Goal: Navigation & Orientation: Find specific page/section

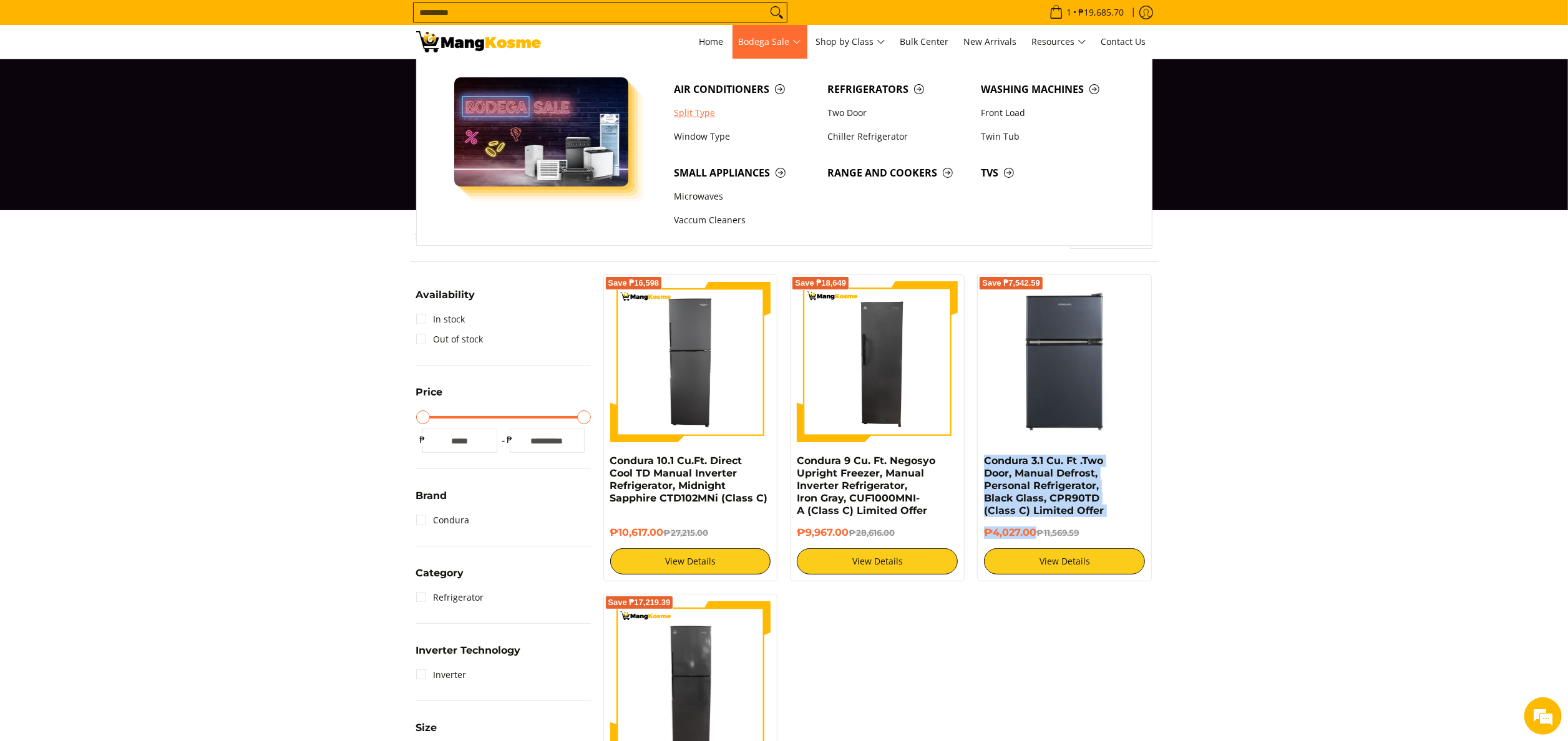
click at [698, 120] on link "Split Type" at bounding box center [744, 113] width 154 height 24
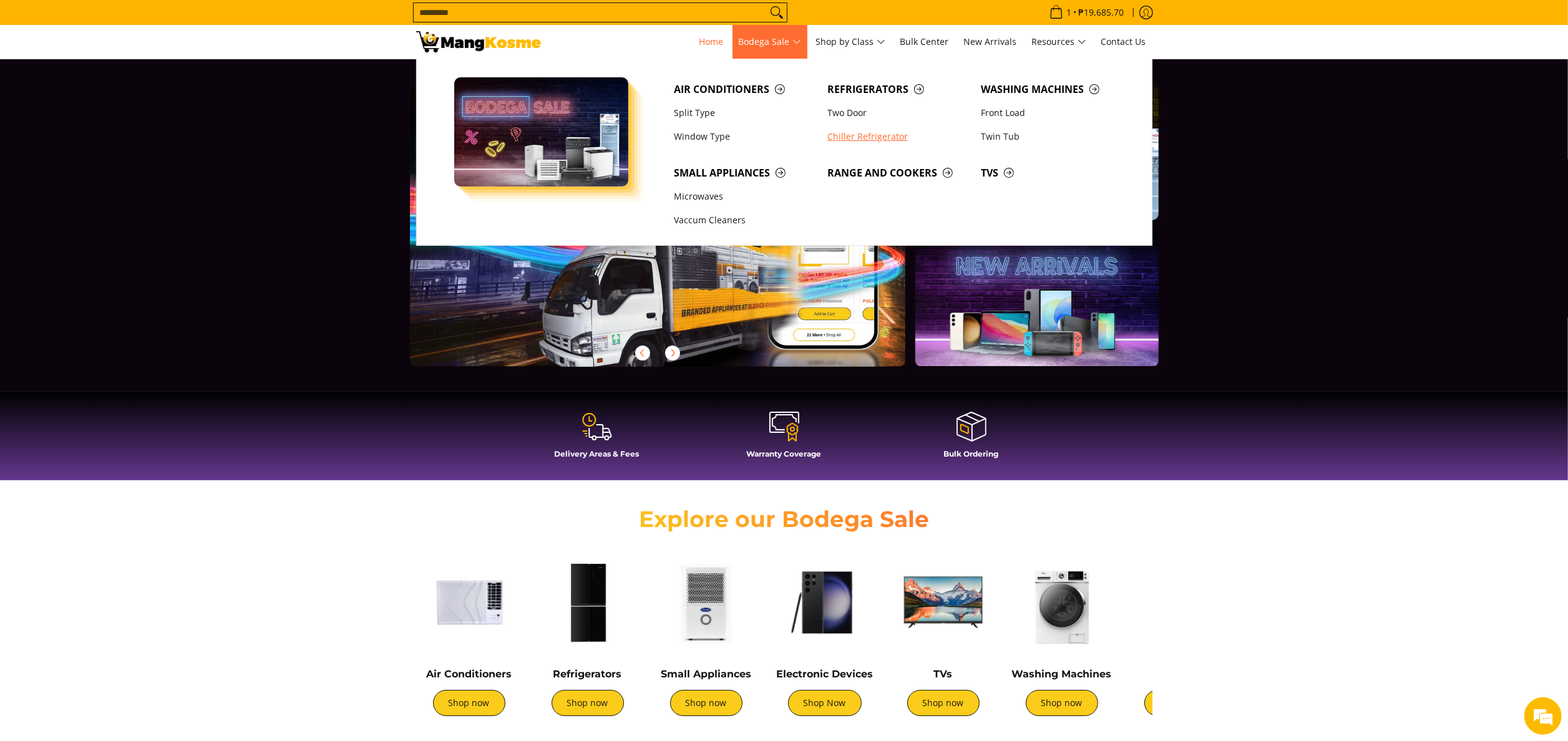
click at [854, 133] on link "Chiller Refrigerator" at bounding box center [898, 136] width 154 height 24
